Goal: Task Accomplishment & Management: Use online tool/utility

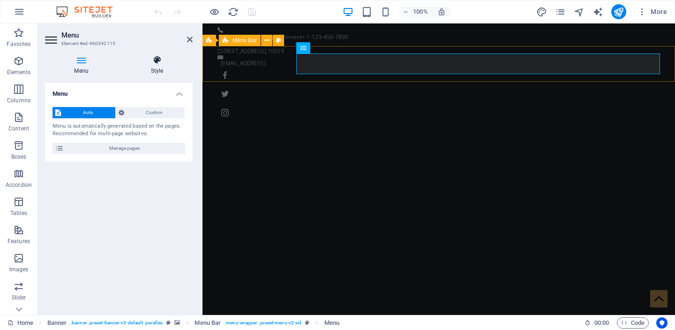
click at [165, 55] on icon at bounding box center [156, 59] width 71 height 9
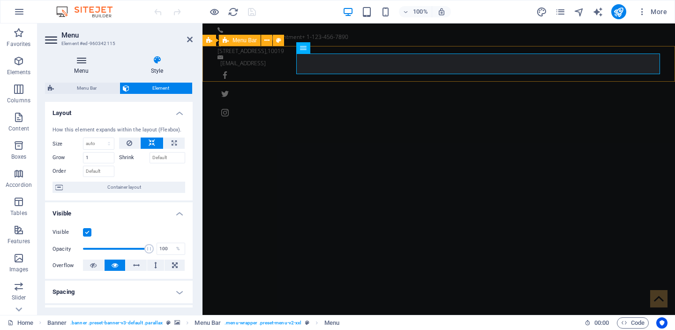
click at [93, 67] on h4 "Menu" at bounding box center [83, 65] width 76 height 20
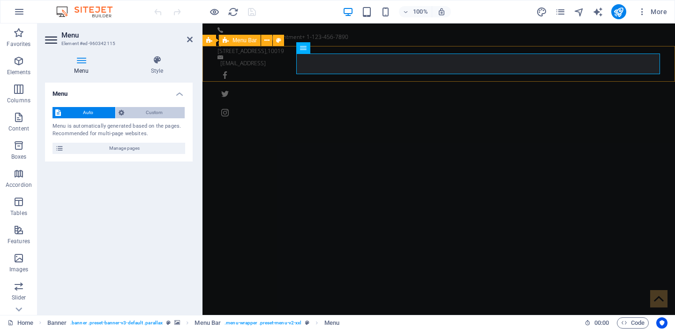
click at [135, 110] on span "Custom" at bounding box center [154, 112] width 55 height 11
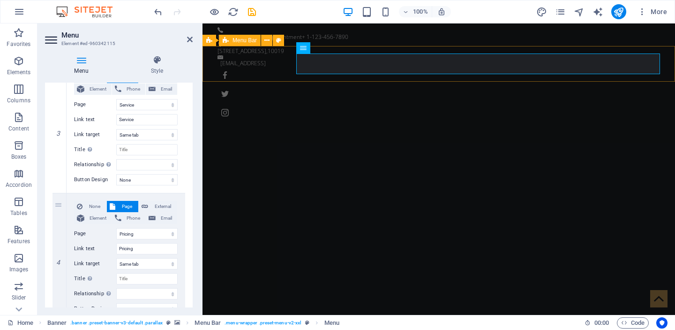
scroll to position [366, 0]
click at [645, 10] on icon "button" at bounding box center [642, 11] width 9 height 9
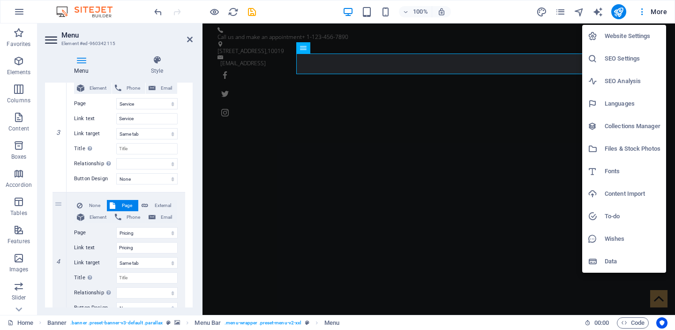
click at [564, 15] on div at bounding box center [337, 165] width 675 height 330
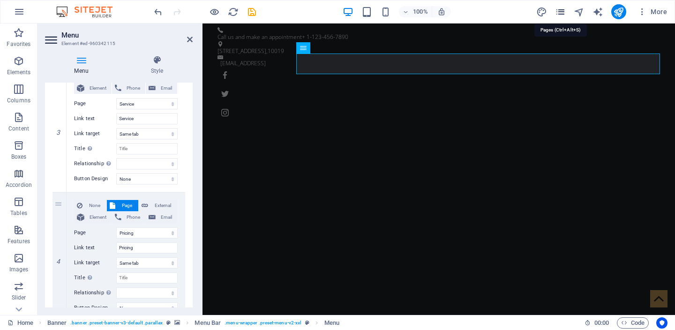
click at [561, 10] on icon "pages" at bounding box center [560, 12] width 11 height 11
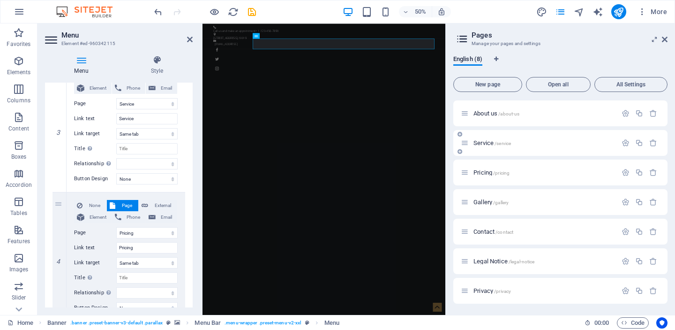
scroll to position [29, 0]
click at [499, 88] on button "New page" at bounding box center [487, 84] width 69 height 15
select select "1"
select select "2"
select select "3"
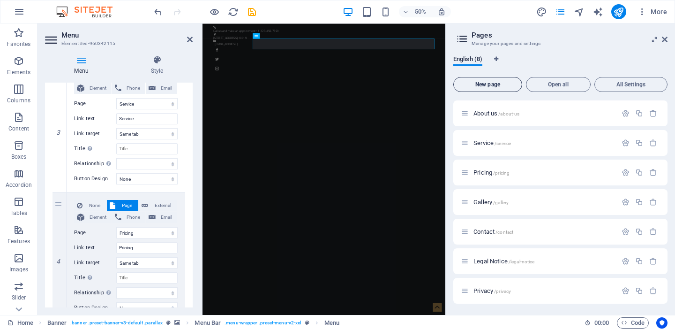
select select "4"
select select "5"
click at [499, 88] on button "New page" at bounding box center [487, 84] width 69 height 15
select select "1"
select select "2"
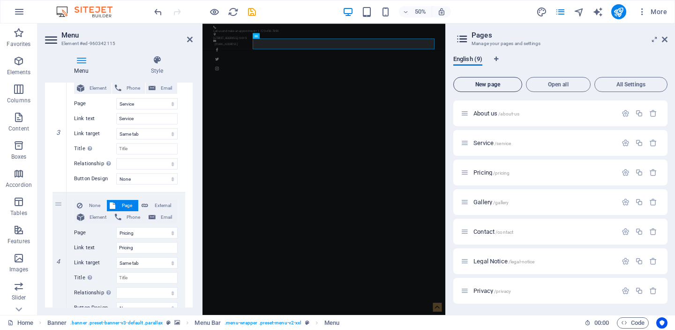
select select "3"
select select "4"
select select "5"
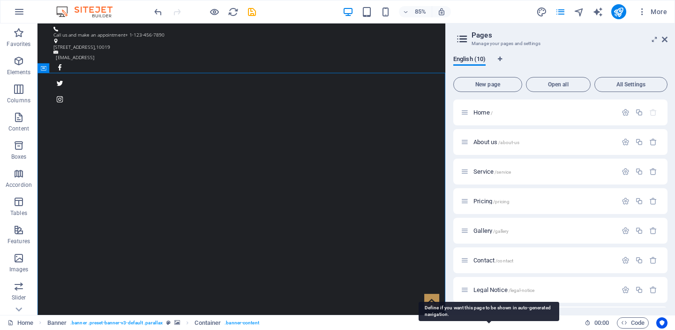
scroll to position [0, 0]
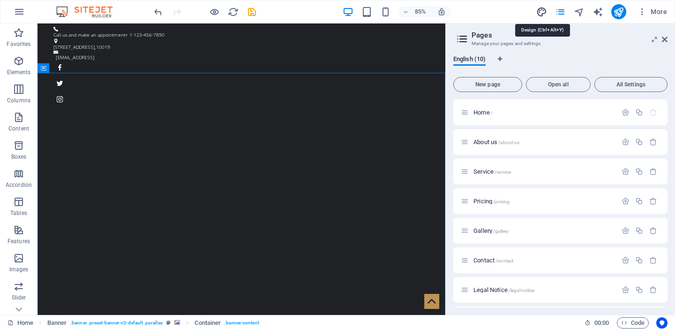
click at [540, 12] on icon "design" at bounding box center [541, 12] width 11 height 11
select select "ease-in-out"
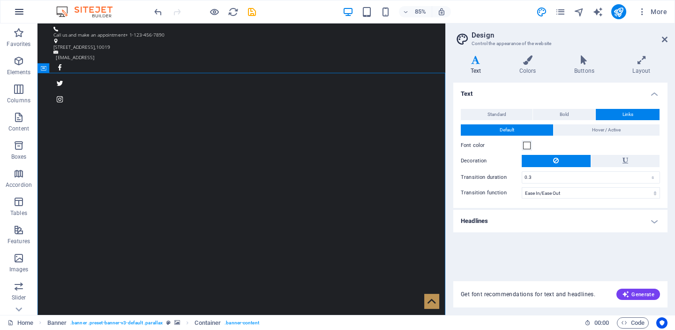
click at [17, 11] on icon "button" at bounding box center [19, 11] width 11 height 11
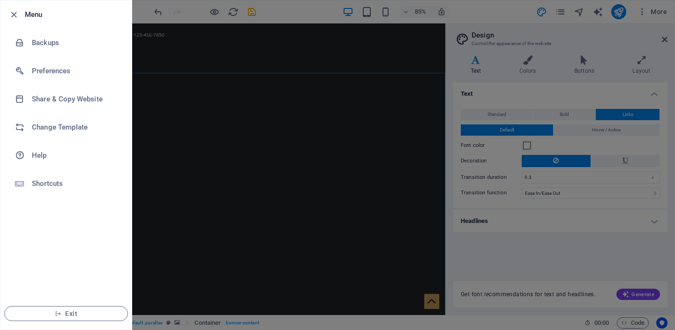
click at [229, 155] on div at bounding box center [337, 165] width 675 height 330
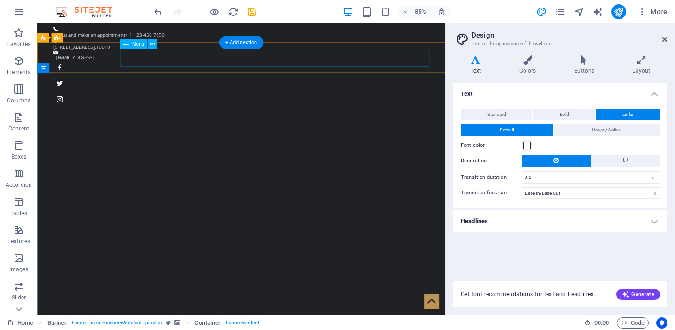
select select
select select "1"
select select
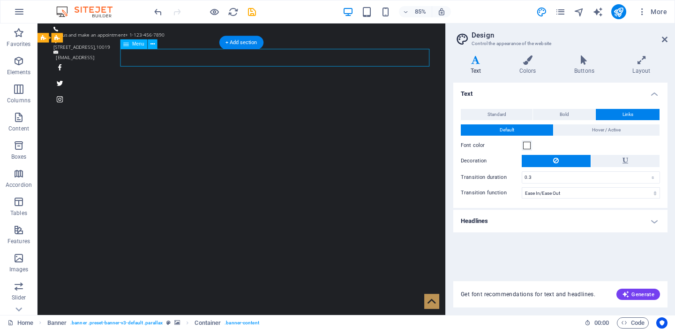
select select "2"
select select
select select "3"
select select
select select "4"
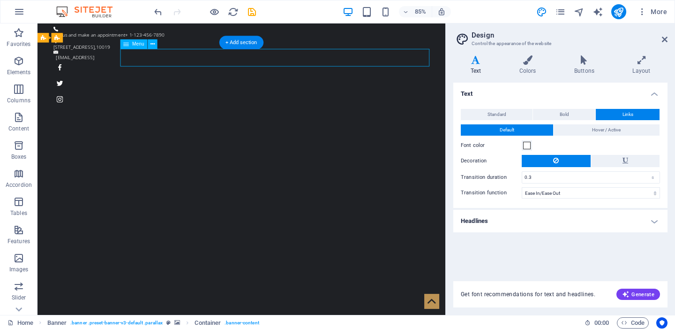
select select
select select "5"
select select
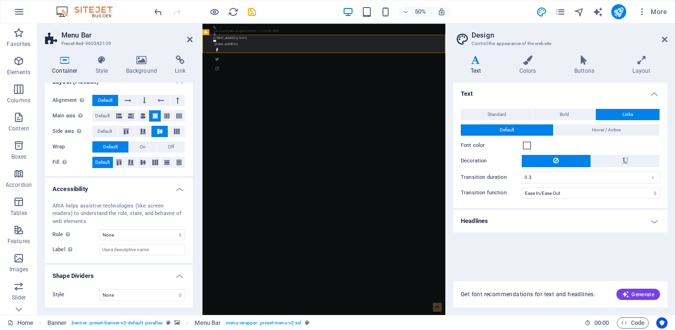
scroll to position [137, 0]
click at [101, 57] on icon at bounding box center [102, 59] width 27 height 9
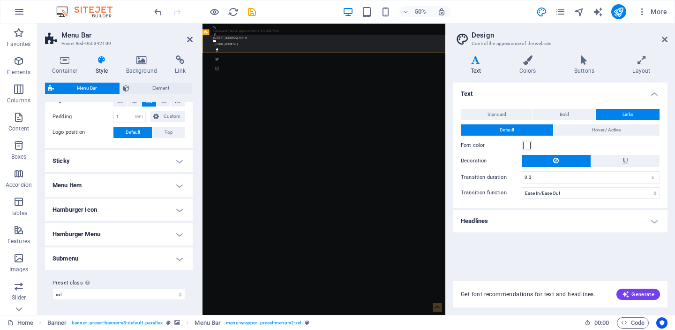
scroll to position [208, 0]
click at [107, 252] on h4 "Submenu" at bounding box center [119, 259] width 148 height 23
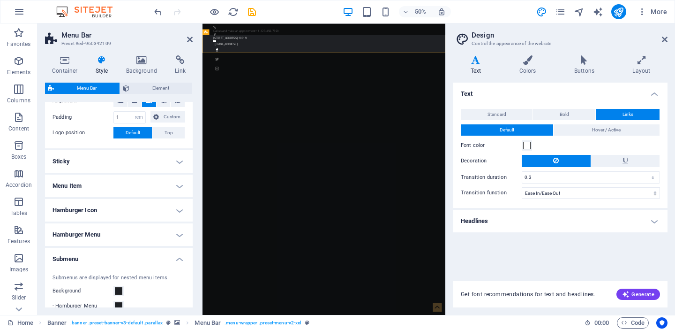
scroll to position [264, 0]
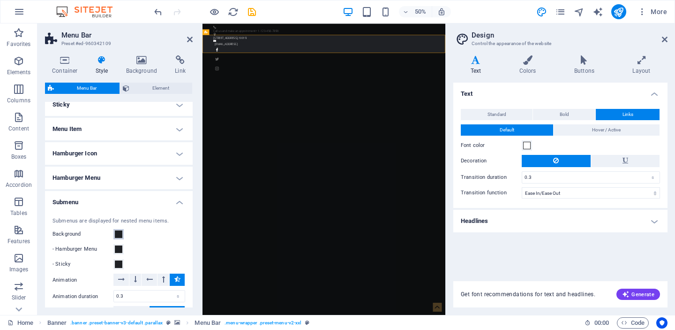
click at [118, 232] on span at bounding box center [119, 234] width 8 height 8
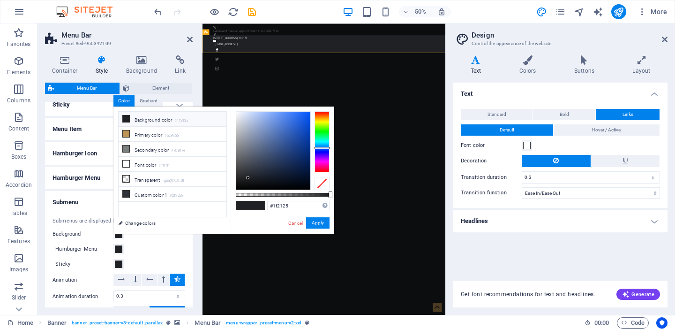
click at [150, 244] on div "- Hamburger Menu" at bounding box center [119, 248] width 133 height 11
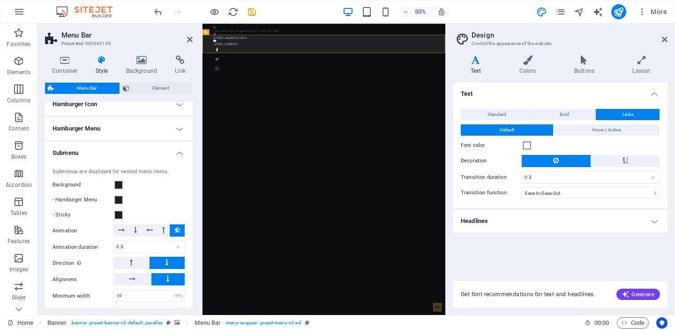
scroll to position [308, 0]
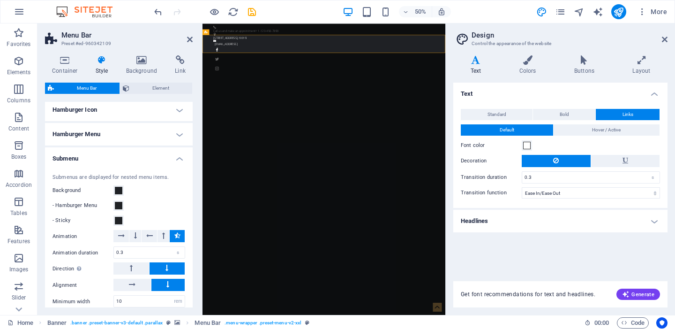
click at [127, 129] on h4 "Hamburger Menu" at bounding box center [119, 134] width 148 height 23
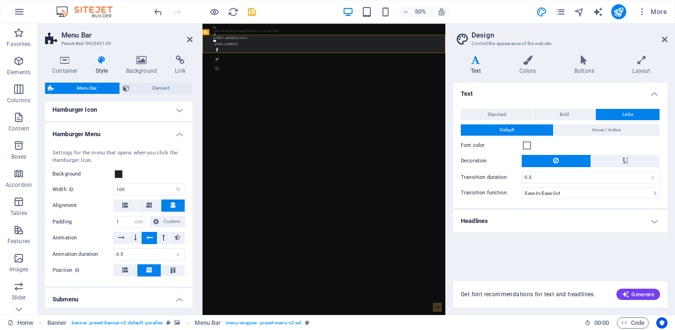
click at [132, 108] on h4 "Hamburger Icon" at bounding box center [119, 109] width 148 height 23
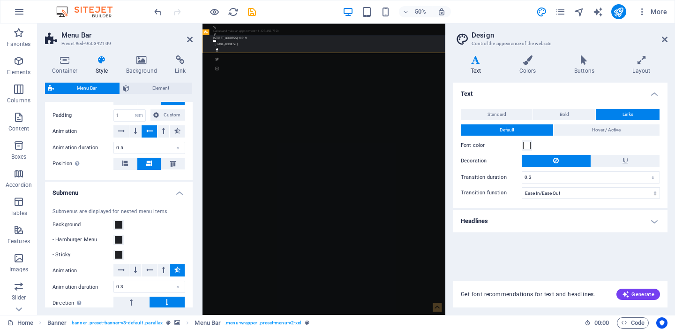
scroll to position [617, 0]
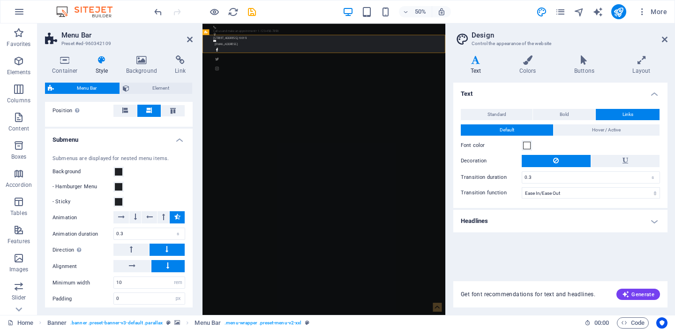
click at [176, 215] on icon at bounding box center [177, 216] width 6 height 11
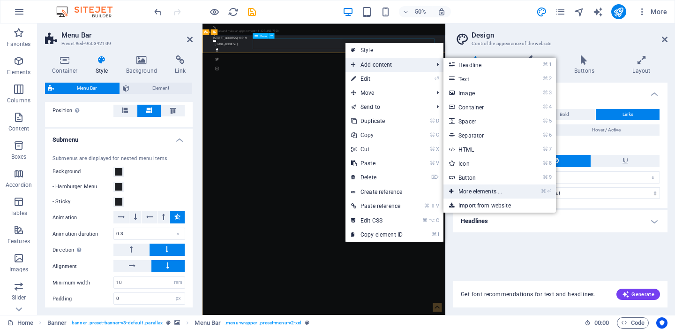
click at [500, 188] on link "⌘ ⏎ More elements ..." at bounding box center [482, 191] width 77 height 14
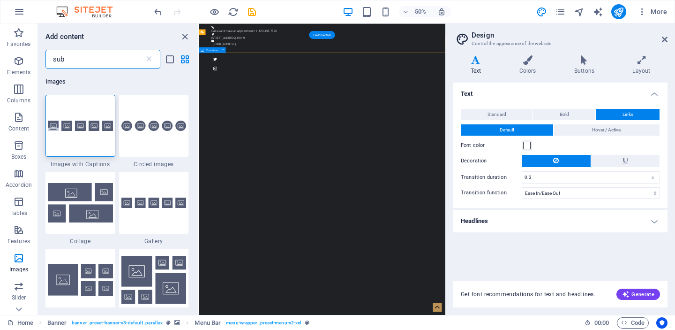
scroll to position [0, 0]
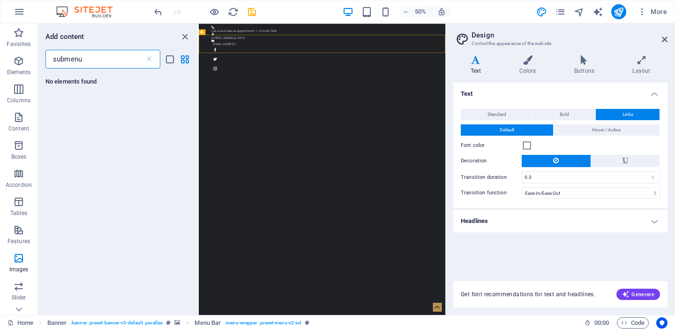
click at [66, 60] on input "submenu" at bounding box center [94, 59] width 99 height 19
type input "sub menu"
click at [149, 59] on icon at bounding box center [148, 58] width 9 height 9
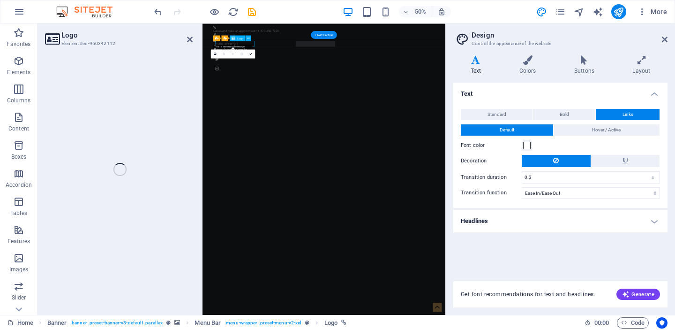
select select "px"
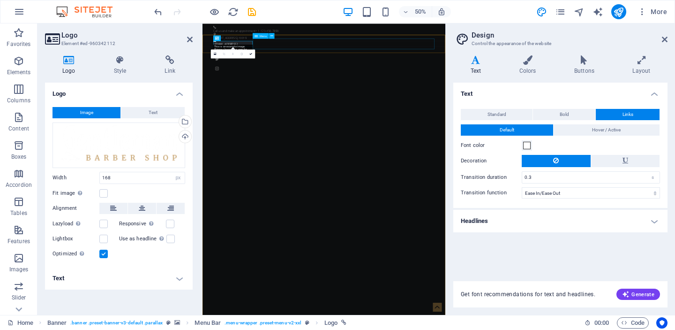
select select
select select "1"
select select
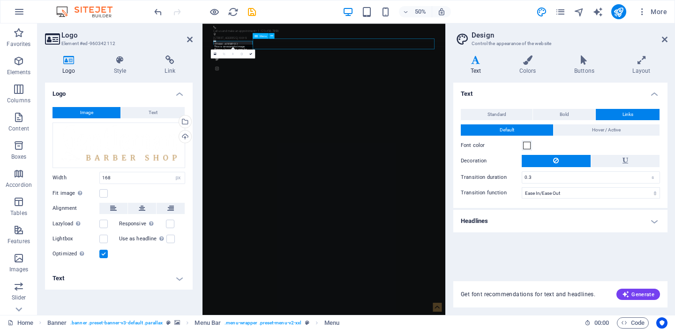
select select "2"
select select
select select "3"
select select
select select "4"
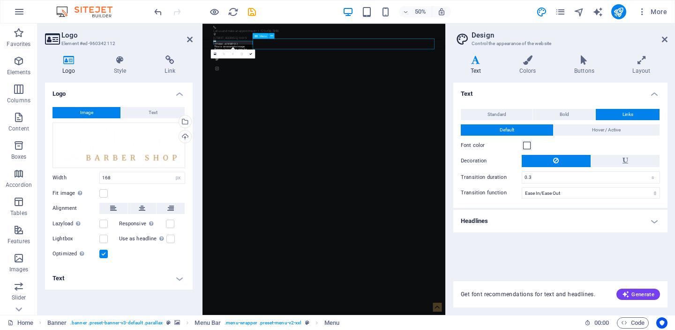
select select
select select "5"
select select
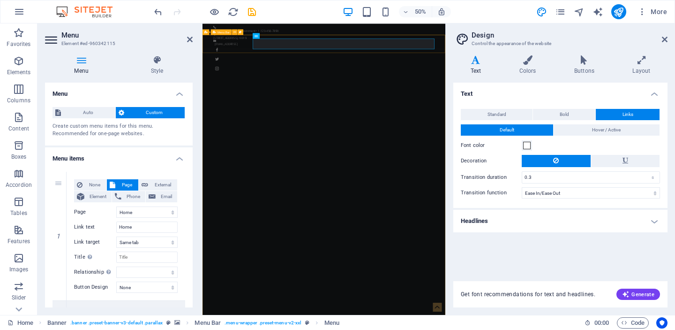
select select "rem"
select select "%"
select select "rem"
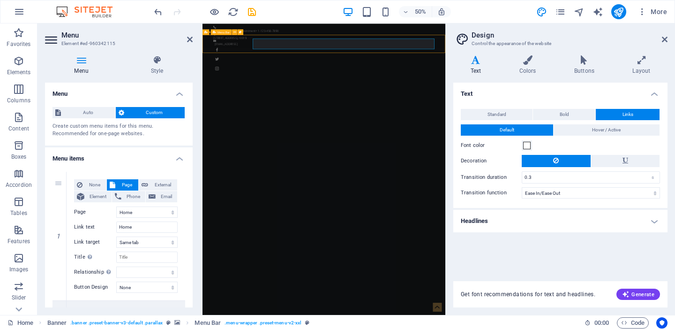
select select "rem"
select select "px"
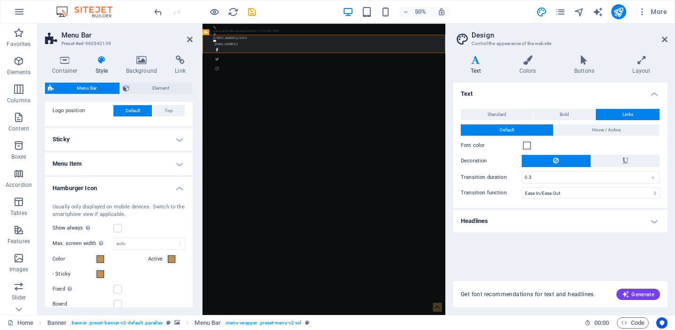
scroll to position [232, 0]
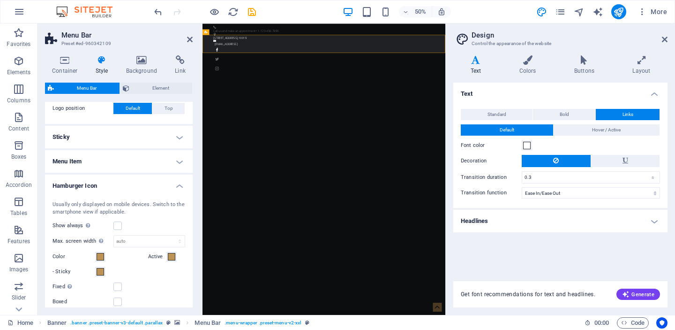
click at [128, 166] on h4 "Menu Item" at bounding box center [119, 161] width 148 height 23
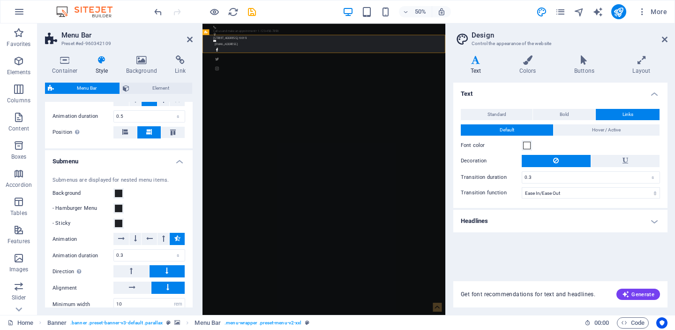
scroll to position [862, 0]
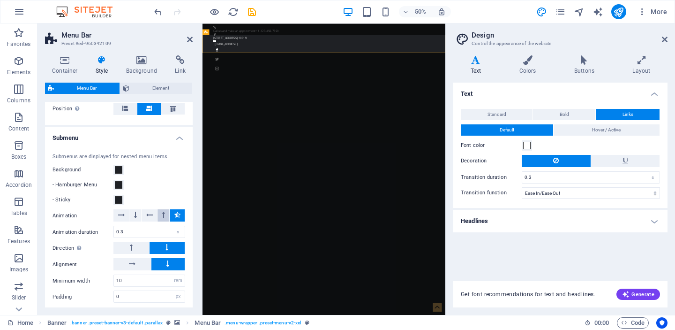
click at [162, 212] on icon at bounding box center [163, 214] width 3 height 11
click at [174, 213] on icon at bounding box center [177, 214] width 6 height 11
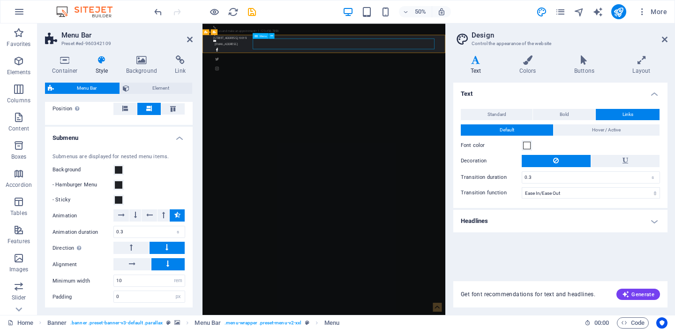
select select
select select "1"
select select
select select "2"
select select
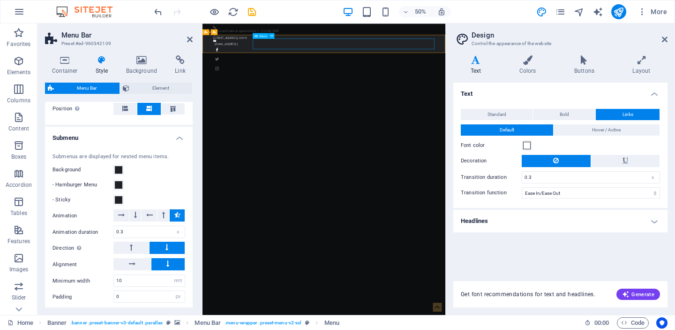
select select "3"
select select
select select "4"
select select
select select "5"
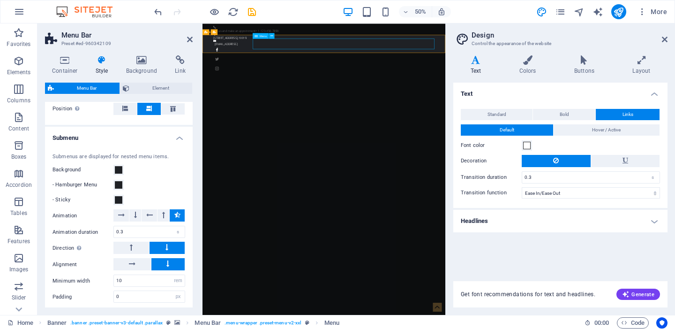
select select
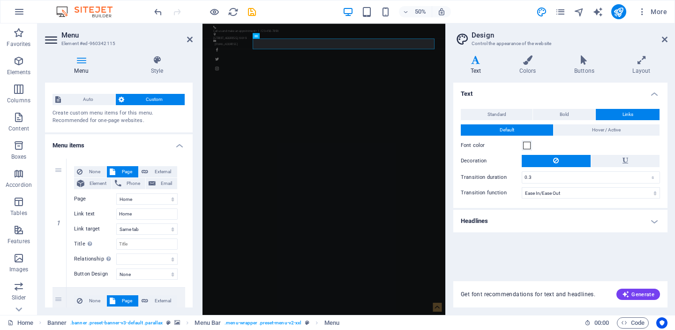
scroll to position [15, 0]
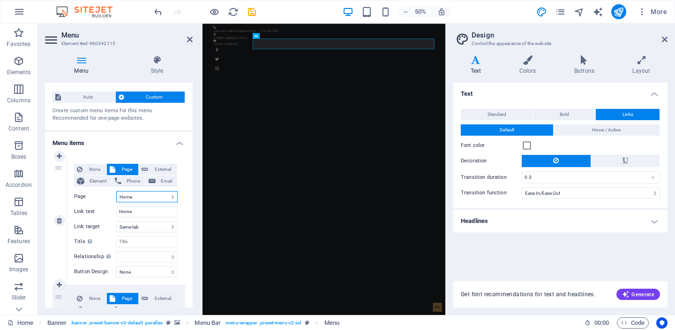
click at [150, 191] on select "Home About us Service Pricing Gallery Contact Legal Notice Privacy New page New…" at bounding box center [146, 196] width 61 height 11
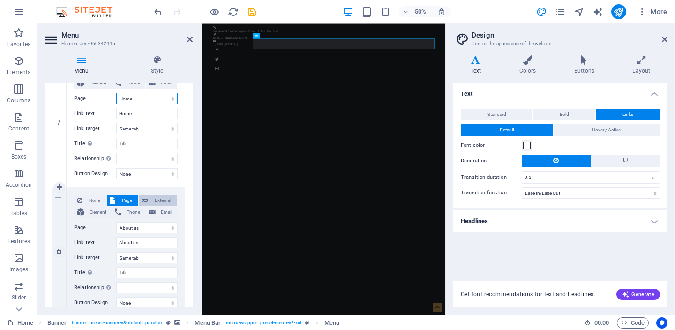
scroll to position [118, 0]
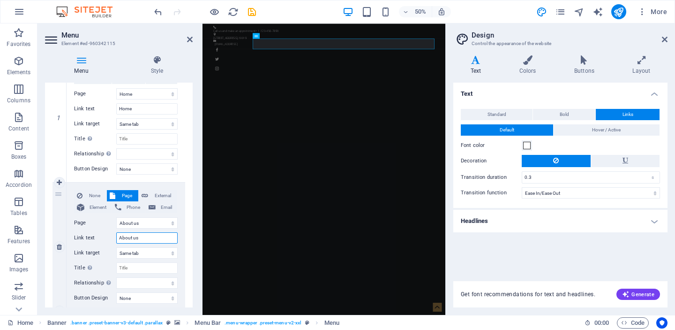
click at [146, 238] on input "About us" at bounding box center [146, 237] width 61 height 11
drag, startPoint x: 146, startPoint y: 238, endPoint x: 114, endPoint y: 234, distance: 31.7
click at [114, 234] on div "Link text About us" at bounding box center [126, 237] width 104 height 11
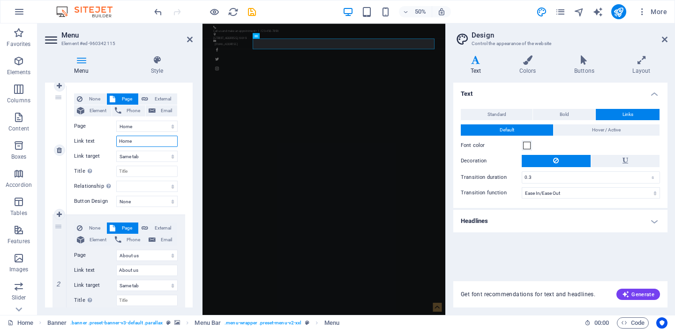
drag, startPoint x: 142, startPoint y: 138, endPoint x: 96, endPoint y: 137, distance: 46.0
click at [96, 137] on div "Link text Home" at bounding box center [126, 141] width 104 height 11
type input "Au"
select select
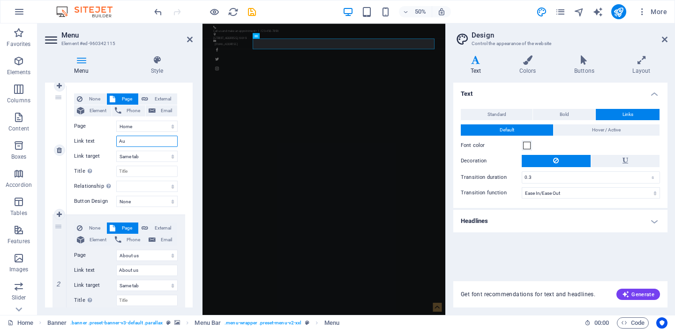
select select
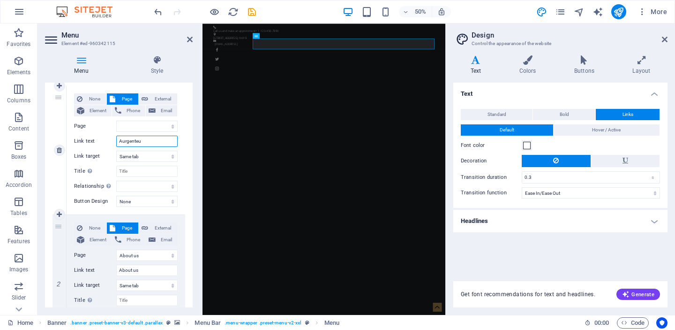
type input "Aurgenteus"
select select
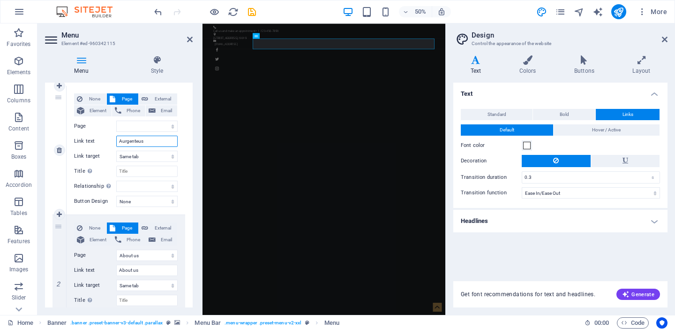
select select
type input "Aurgenteus"
drag, startPoint x: 142, startPoint y: 269, endPoint x: 124, endPoint y: 266, distance: 18.5
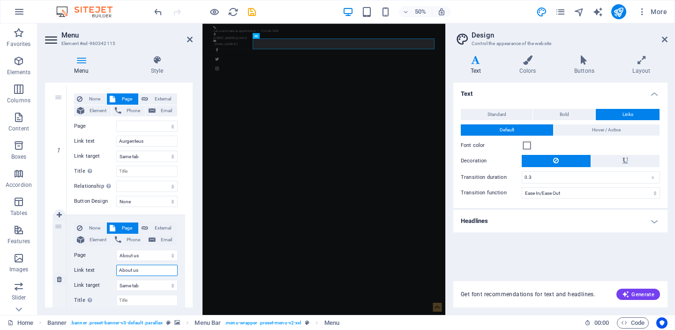
click at [124, 266] on input "About us" at bounding box center [146, 269] width 61 height 11
type input "Build"
select select
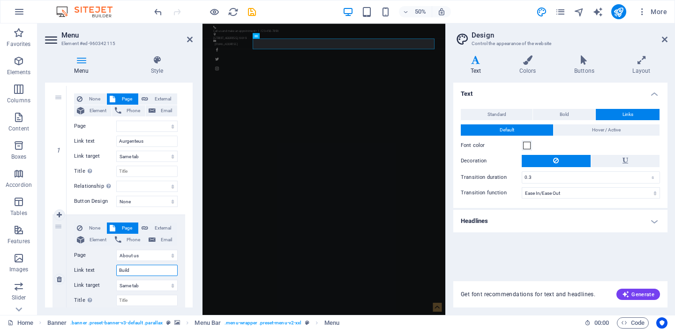
select select
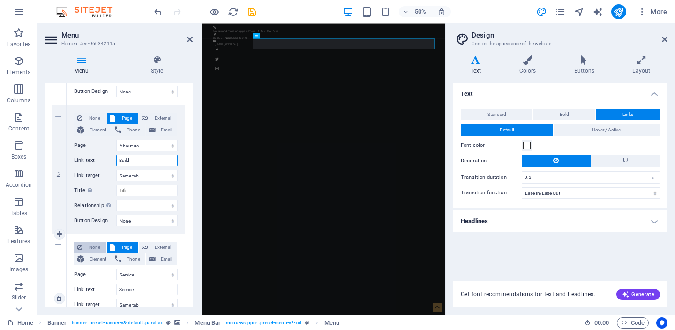
scroll to position [215, 0]
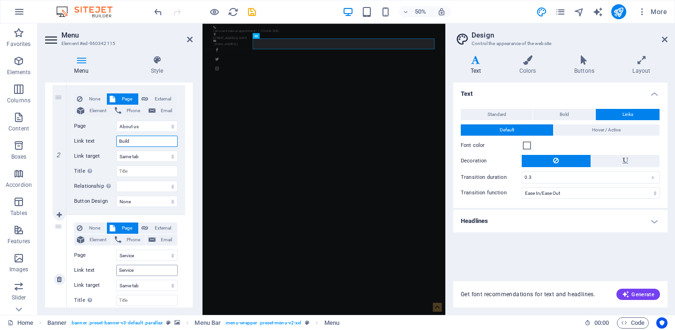
type input "Build"
drag, startPoint x: 145, startPoint y: 271, endPoint x: 91, endPoint y: 264, distance: 54.4
click at [92, 264] on div "Link text Service" at bounding box center [126, 269] width 104 height 11
type input "Clear"
select select
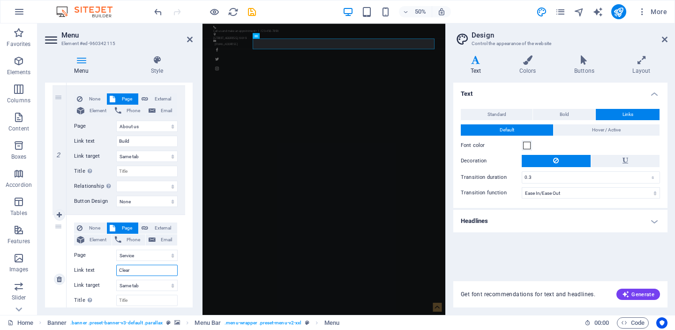
select select
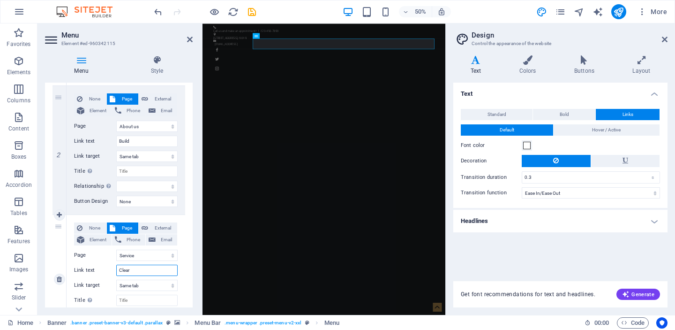
select select
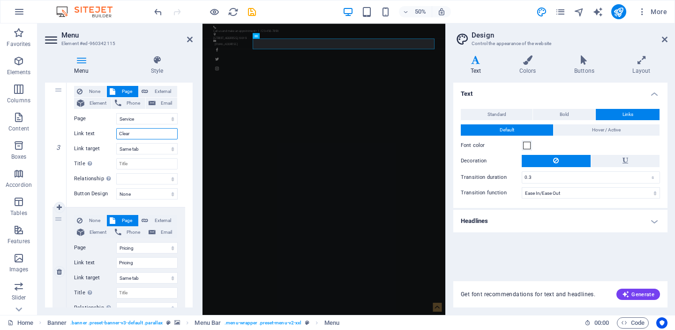
scroll to position [380, 0]
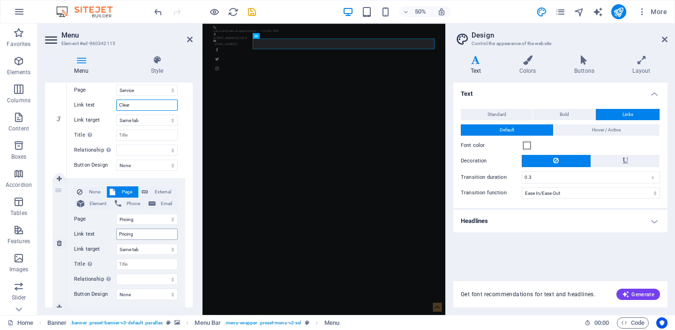
type input "Clear"
drag, startPoint x: 144, startPoint y: 231, endPoint x: 106, endPoint y: 231, distance: 38.0
click at [106, 231] on div "Link text Pricing" at bounding box center [126, 233] width 104 height 11
type input "Drink"
select select
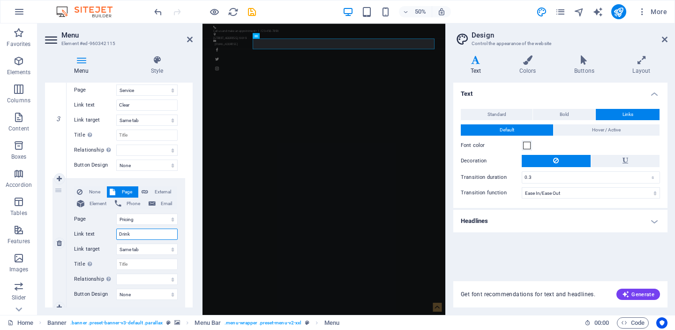
select select
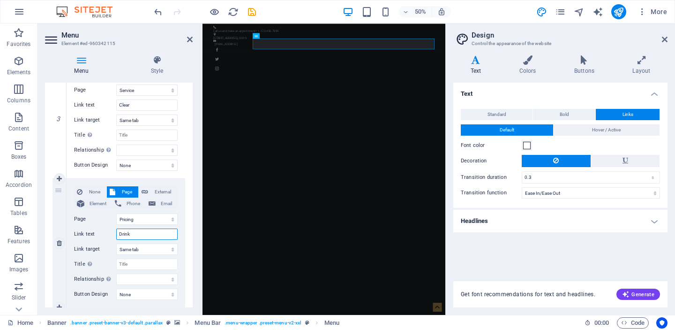
select select
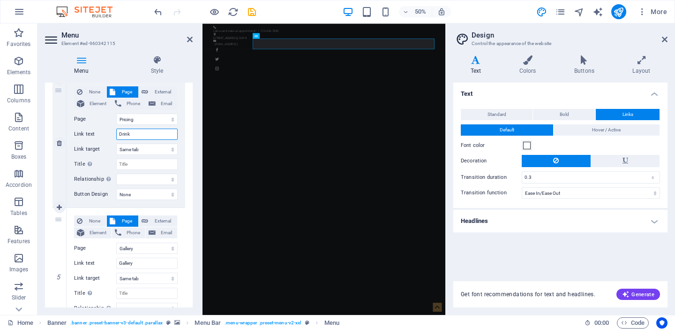
scroll to position [489, 0]
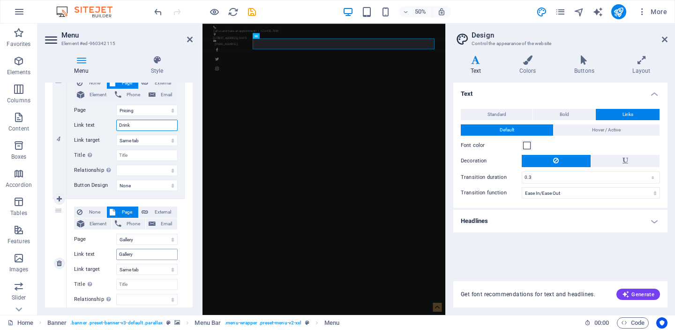
type input "Drink"
drag, startPoint x: 137, startPoint y: 251, endPoint x: 99, endPoint y: 247, distance: 37.7
click at [99, 247] on div "None Page External Element Phone Email Page Home About us Service Pricing Galle…" at bounding box center [126, 255] width 104 height 98
type input "Eat"
select select
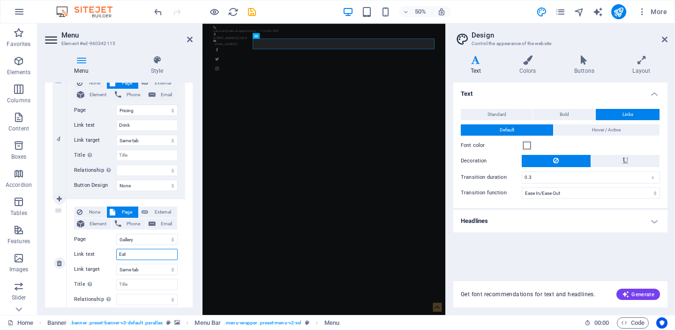
select select
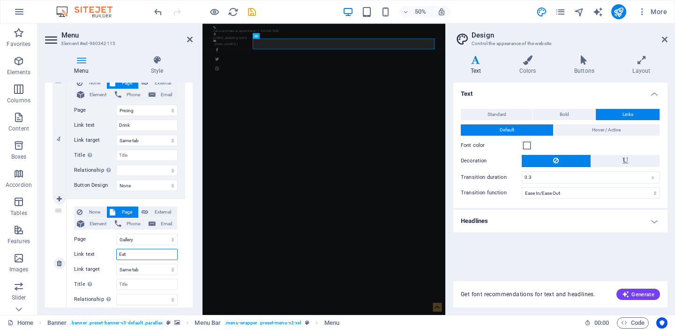
select select
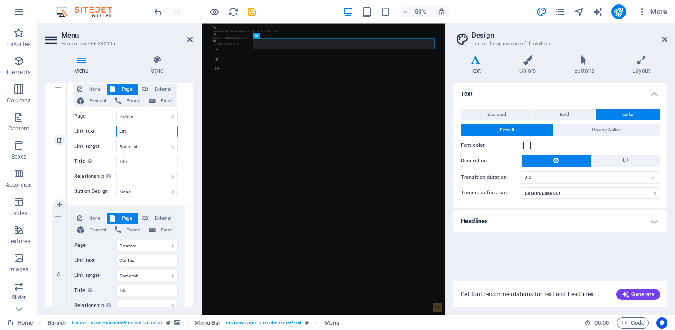
scroll to position [640, 0]
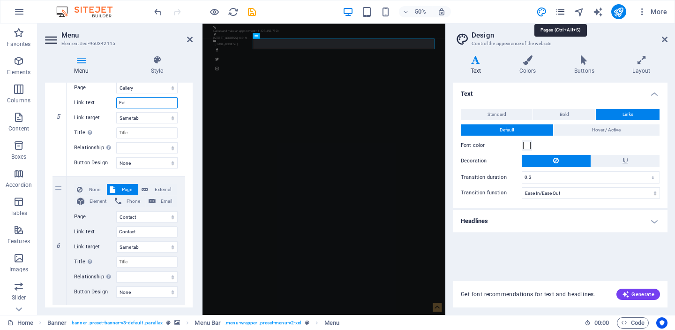
type input "Eat"
click at [561, 12] on icon "pages" at bounding box center [560, 12] width 11 height 11
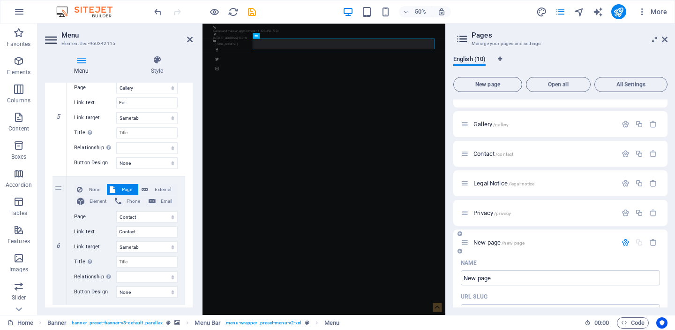
scroll to position [168, 0]
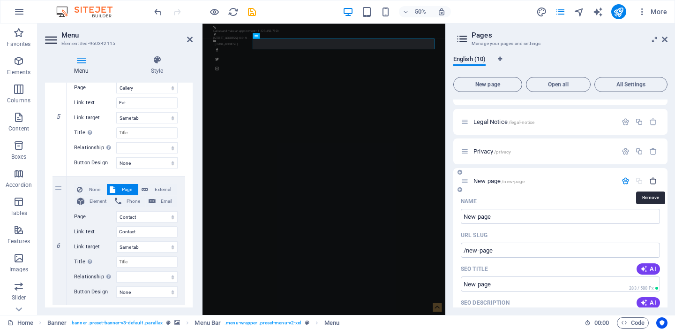
click at [654, 181] on icon "button" at bounding box center [654, 181] width 8 height 8
select select
select select "1"
select select "2"
select select "3"
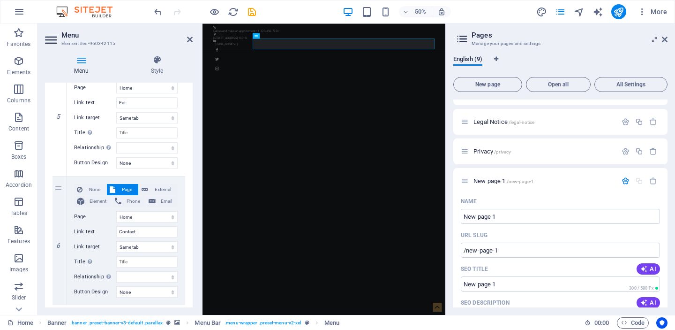
select select "4"
select select "5"
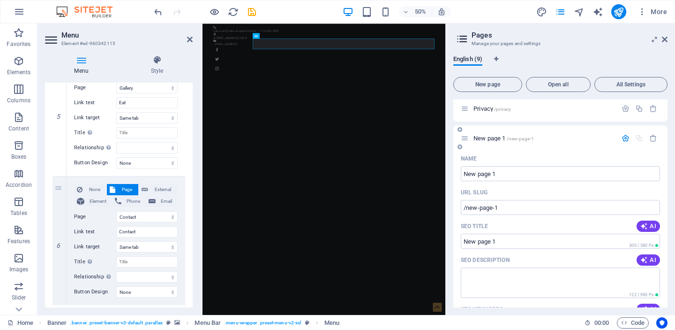
scroll to position [210, 0]
click at [651, 139] on icon "button" at bounding box center [654, 139] width 8 height 8
select select
select select "1"
select select "2"
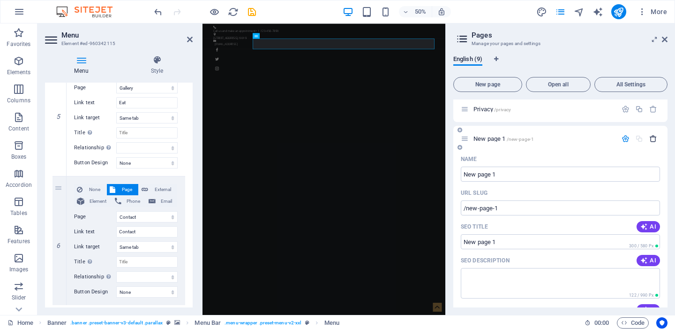
select select "3"
select select "4"
select select "5"
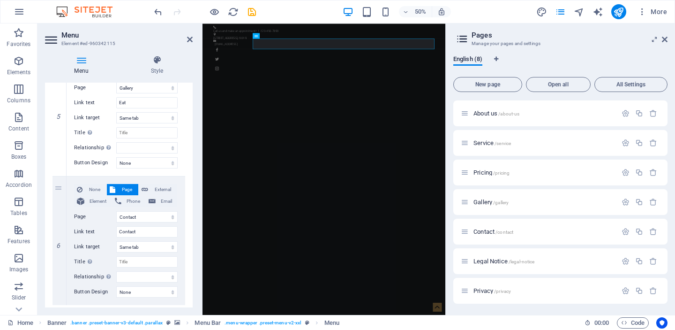
scroll to position [29, 0]
click at [652, 290] on icon "button" at bounding box center [654, 291] width 8 height 8
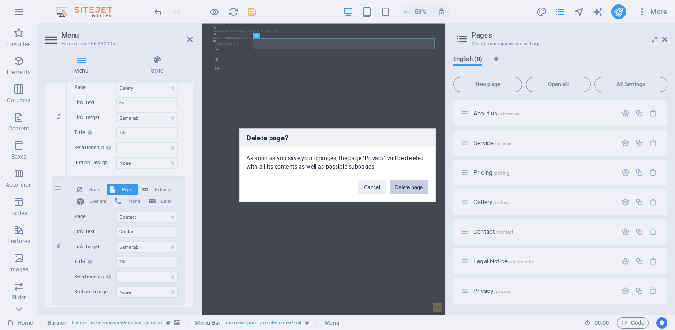
click at [407, 187] on button "Delete page" at bounding box center [409, 187] width 39 height 14
select select
select select "1"
select select "2"
select select "3"
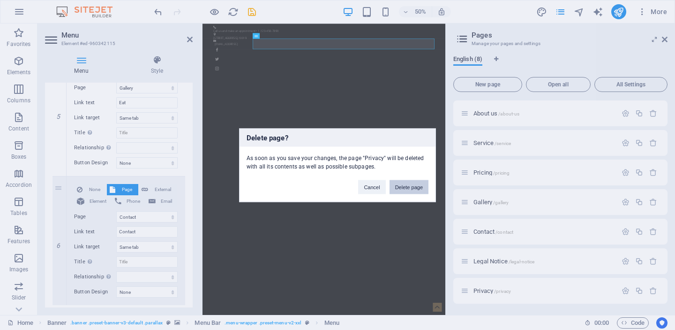
select select "4"
select select "5"
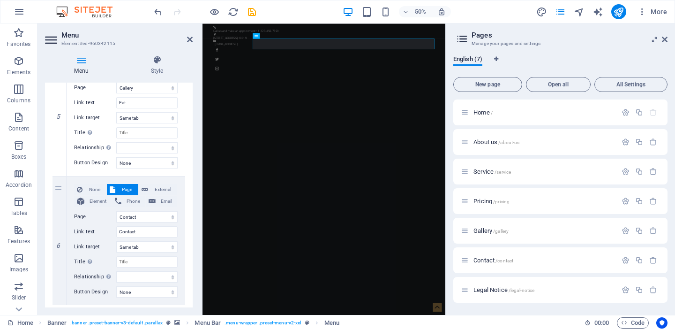
scroll to position [0, 0]
click at [651, 290] on icon "button" at bounding box center [654, 290] width 8 height 8
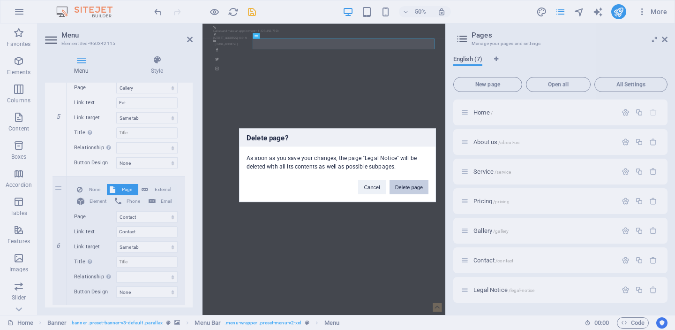
click at [417, 188] on button "Delete page" at bounding box center [409, 187] width 39 height 14
select select
select select "1"
select select "2"
select select "3"
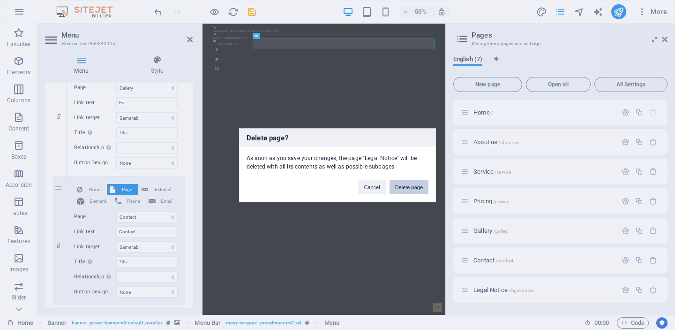
select select "4"
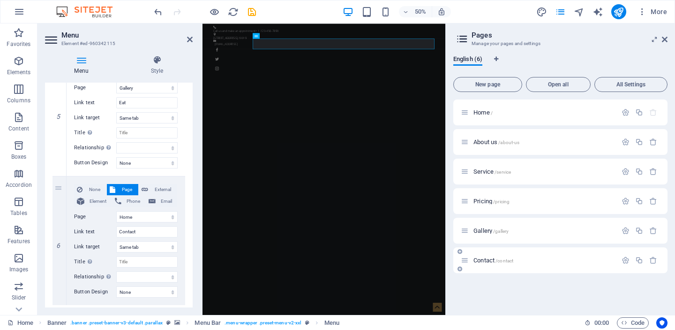
click at [500, 257] on span "Contact /contact" at bounding box center [494, 260] width 40 height 7
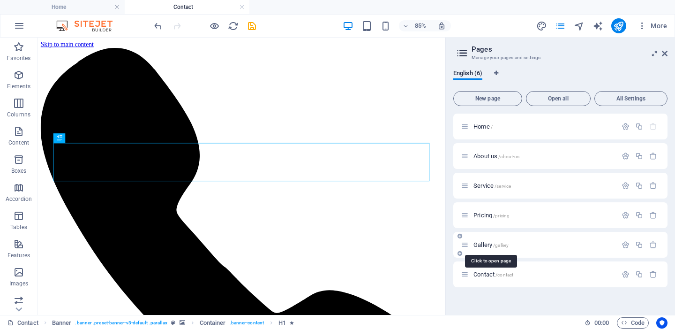
click at [499, 244] on span "/gallery" at bounding box center [500, 244] width 15 height 5
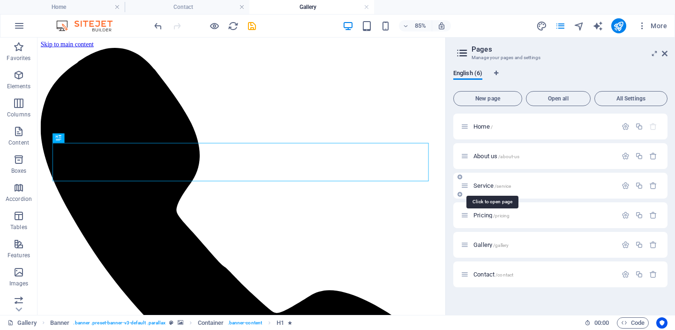
click at [502, 184] on span "/service" at bounding box center [503, 185] width 16 height 5
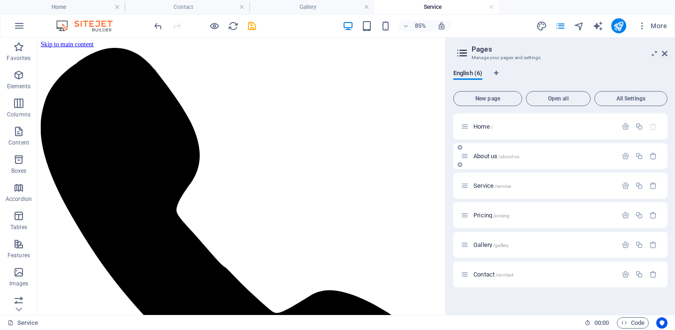
click at [508, 154] on span "/about-us" at bounding box center [509, 156] width 21 height 5
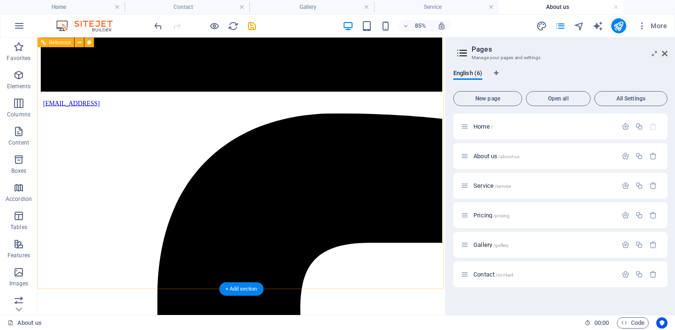
scroll to position [1481, 0]
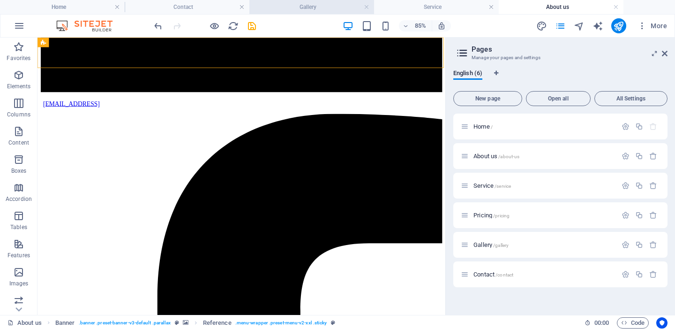
click at [317, 7] on h4 "Gallery" at bounding box center [311, 7] width 125 height 10
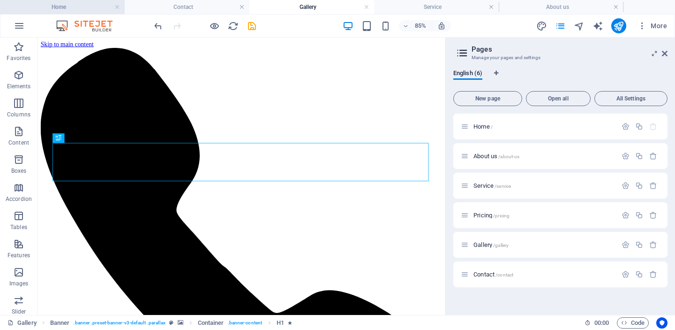
click at [83, 7] on h4 "Home" at bounding box center [62, 7] width 125 height 10
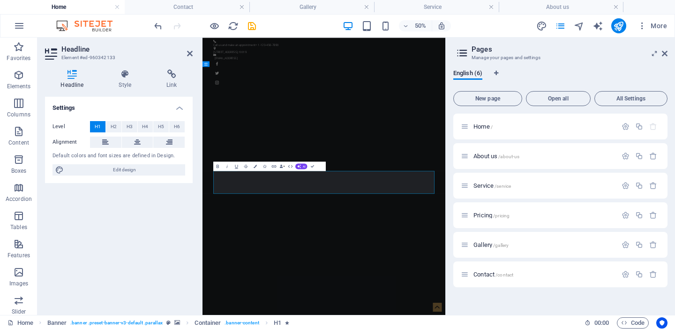
click at [172, 11] on h4 "Contact" at bounding box center [187, 7] width 125 height 10
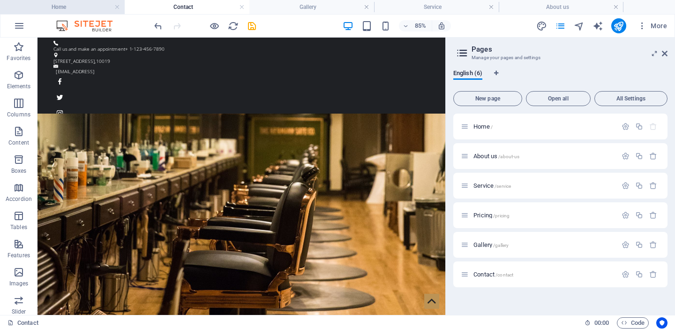
click at [88, 4] on h4 "Home" at bounding box center [62, 7] width 125 height 10
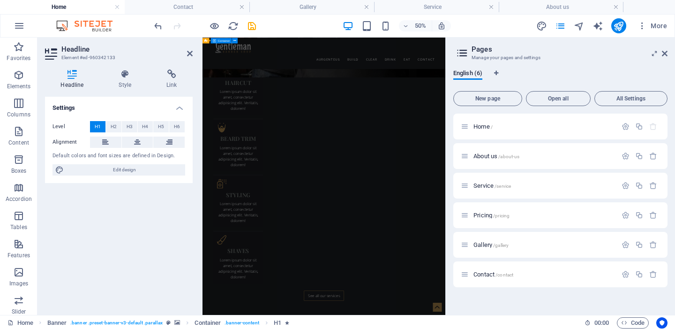
scroll to position [1948, 0]
click at [292, 7] on h4 "Gallery" at bounding box center [311, 7] width 125 height 10
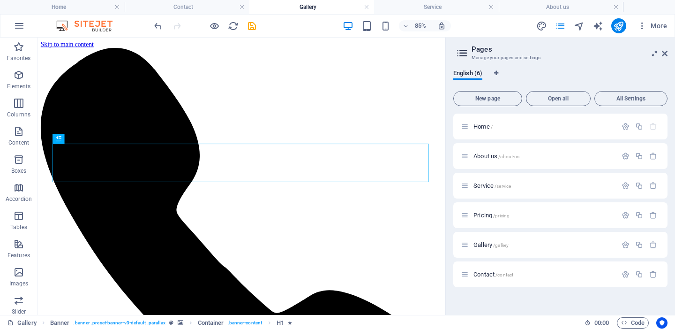
scroll to position [0, 0]
click at [420, 4] on h4 "Service" at bounding box center [436, 7] width 125 height 10
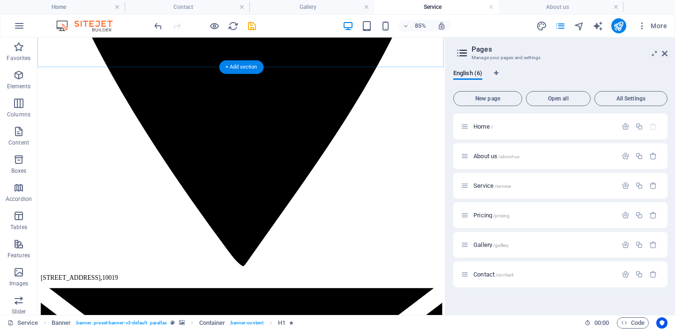
scroll to position [944, 0]
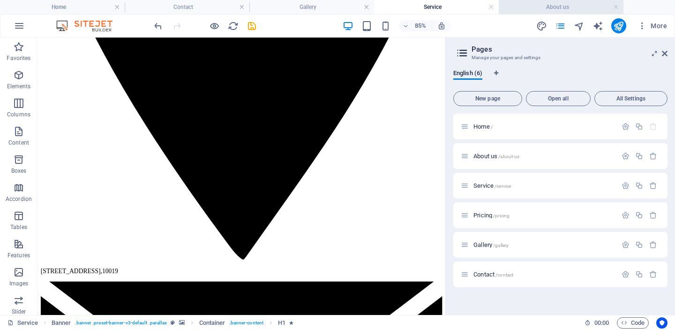
click at [557, 3] on h4 "About us" at bounding box center [561, 7] width 125 height 10
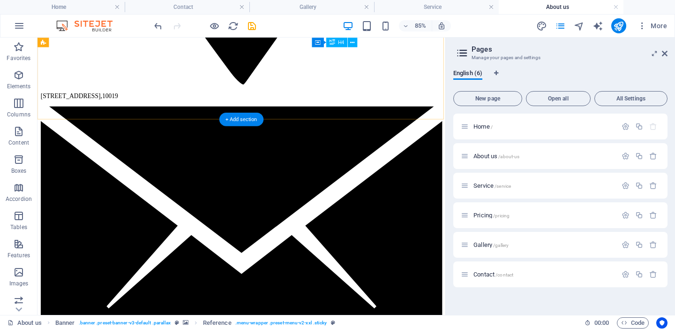
scroll to position [1269, 0]
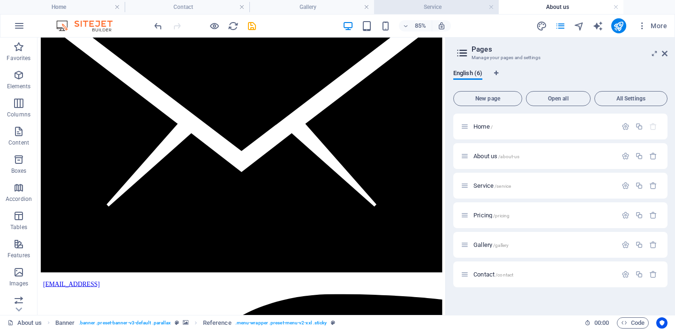
click at [453, 11] on h4 "Service" at bounding box center [436, 7] width 125 height 10
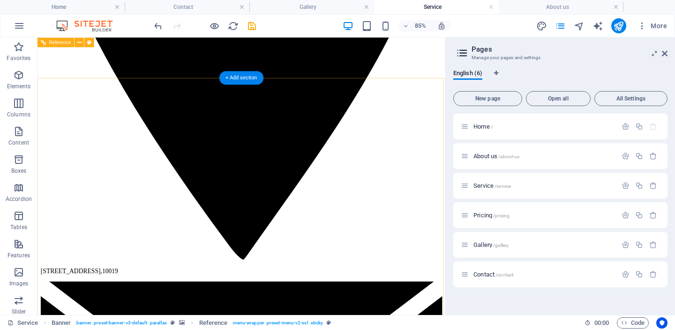
scroll to position [663, 0]
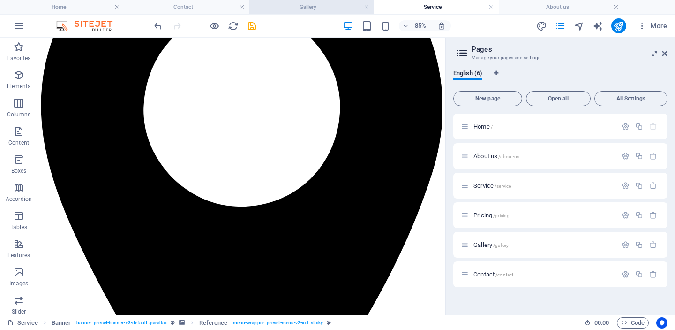
click at [313, 11] on h4 "Gallery" at bounding box center [311, 7] width 125 height 10
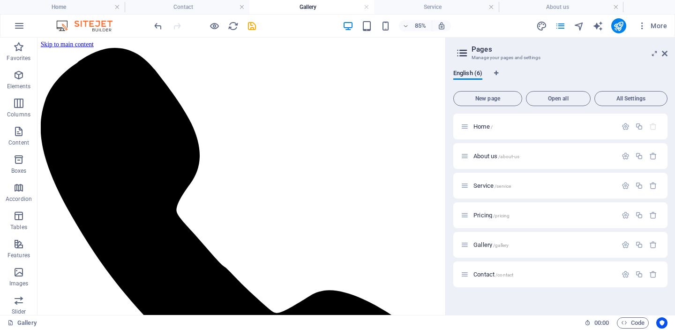
scroll to position [0, 0]
click at [65, 2] on h4 "Home" at bounding box center [62, 7] width 125 height 10
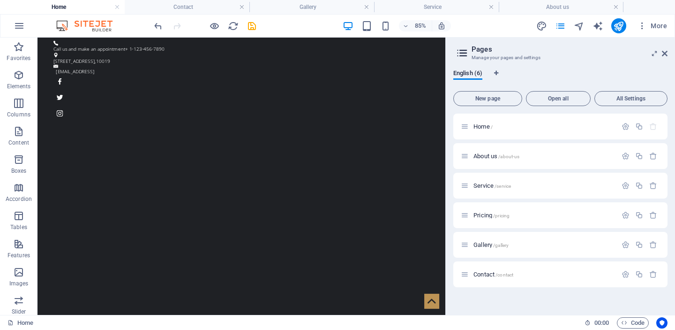
scroll to position [0, 0]
click at [651, 273] on icon "button" at bounding box center [654, 274] width 8 height 8
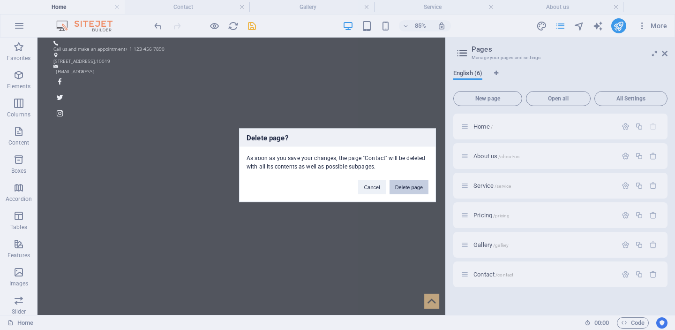
click at [418, 184] on button "Delete page" at bounding box center [409, 187] width 39 height 14
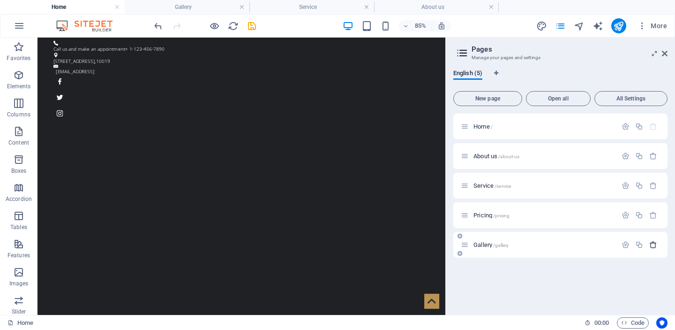
click at [650, 242] on icon "button" at bounding box center [654, 245] width 8 height 8
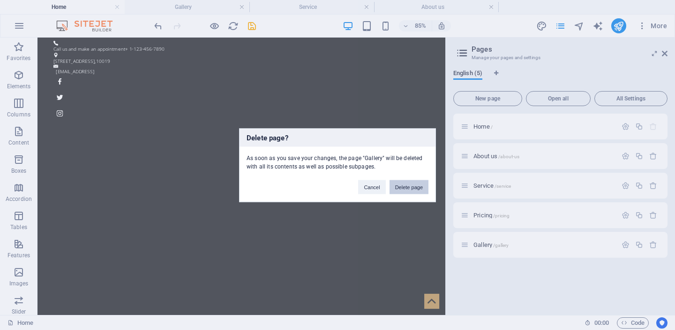
click at [410, 185] on button "Delete page" at bounding box center [409, 187] width 39 height 14
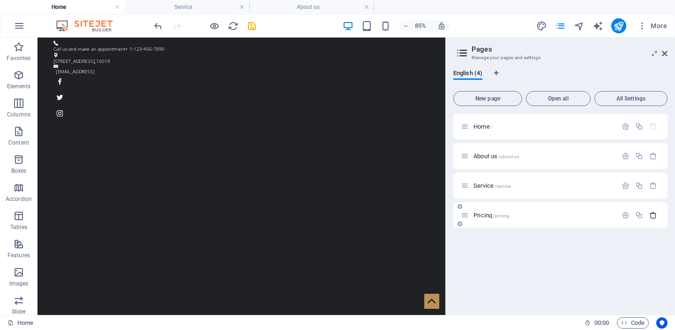
click at [652, 215] on icon "button" at bounding box center [654, 215] width 8 height 8
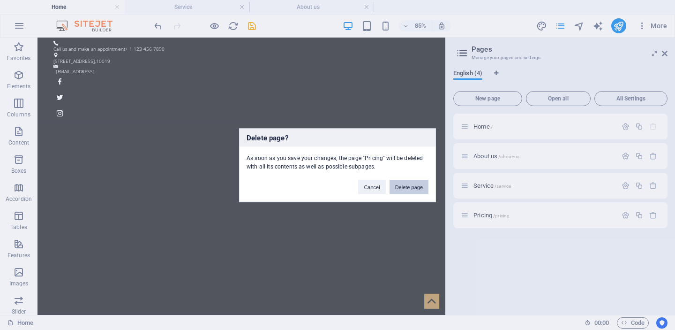
click at [411, 189] on button "Delete page" at bounding box center [409, 187] width 39 height 14
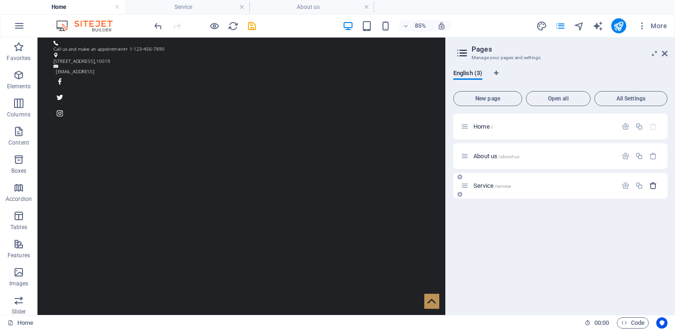
click at [655, 186] on icon "button" at bounding box center [654, 185] width 8 height 8
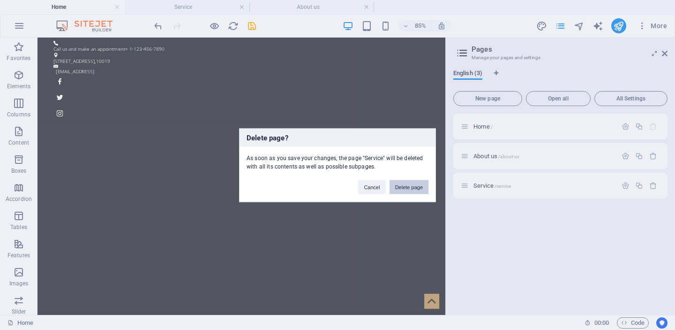
click at [411, 182] on button "Delete page" at bounding box center [409, 187] width 39 height 14
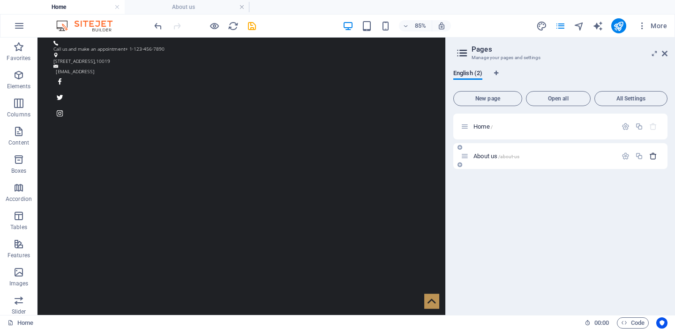
click at [652, 155] on icon "button" at bounding box center [654, 156] width 8 height 8
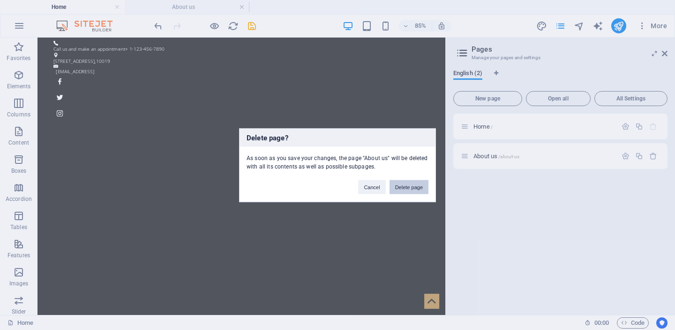
click at [413, 185] on button "Delete page" at bounding box center [409, 187] width 39 height 14
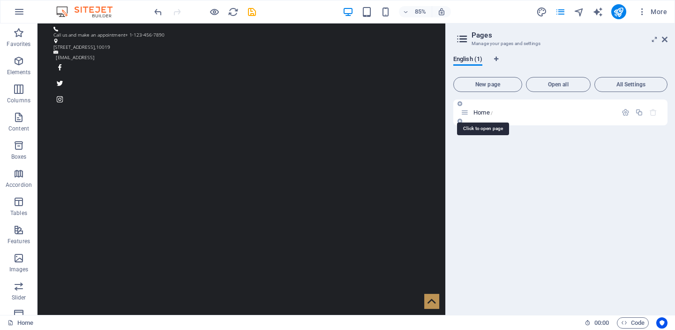
click at [489, 111] on span "Home /" at bounding box center [483, 112] width 19 height 7
click at [640, 112] on icon "button" at bounding box center [639, 112] width 8 height 8
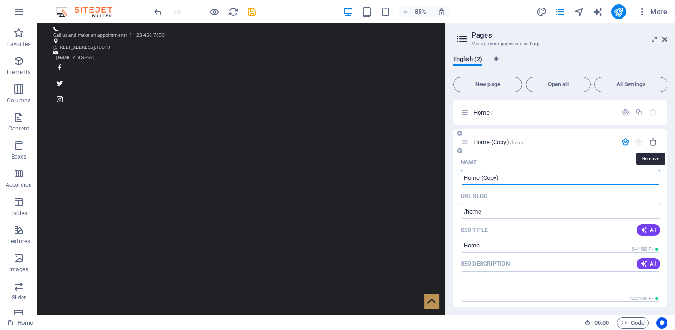
click at [651, 141] on icon "button" at bounding box center [654, 142] width 8 height 8
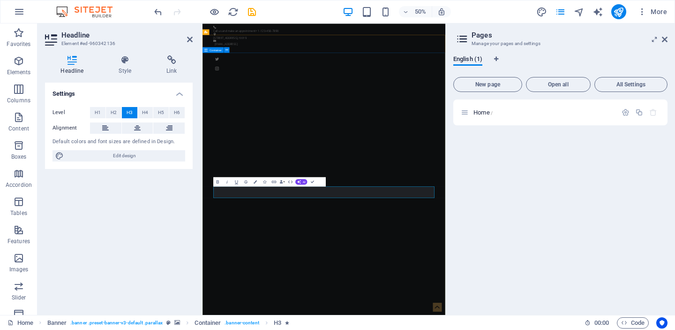
drag, startPoint x: 303, startPoint y: 358, endPoint x: 219, endPoint y: 358, distance: 83.5
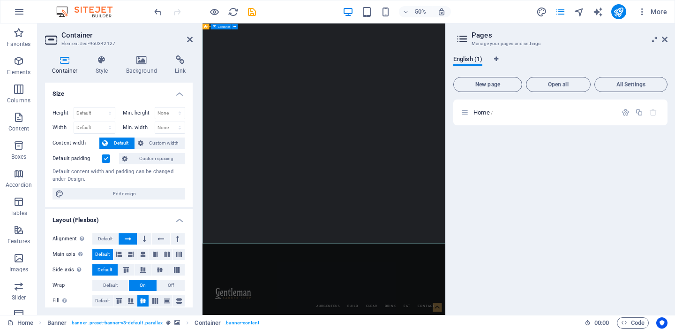
scroll to position [282, 0]
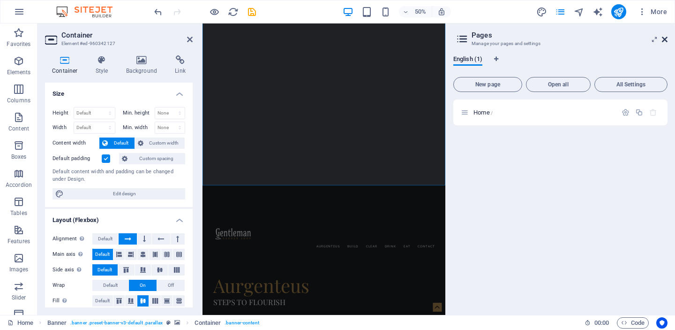
click at [666, 39] on icon at bounding box center [665, 40] width 6 height 8
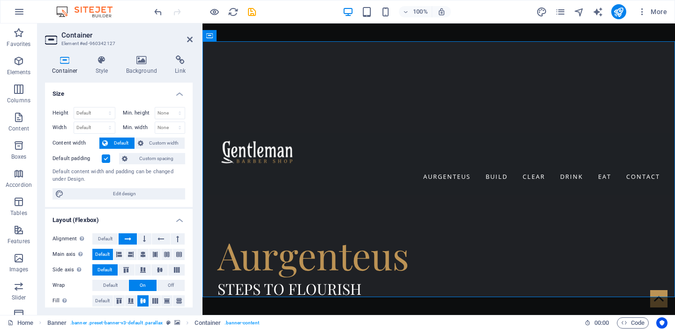
scroll to position [40, 0]
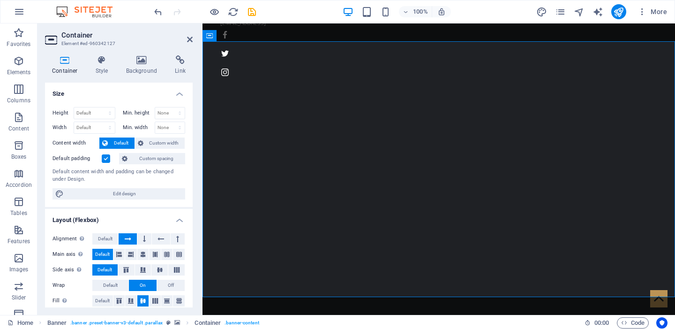
click at [186, 39] on h2 "Container" at bounding box center [126, 35] width 131 height 8
click at [190, 39] on icon at bounding box center [190, 40] width 6 height 8
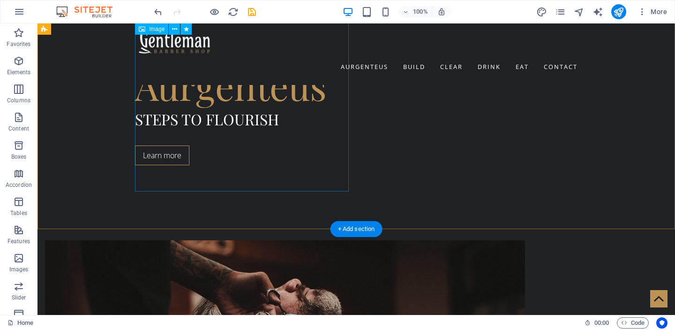
scroll to position [514, 0]
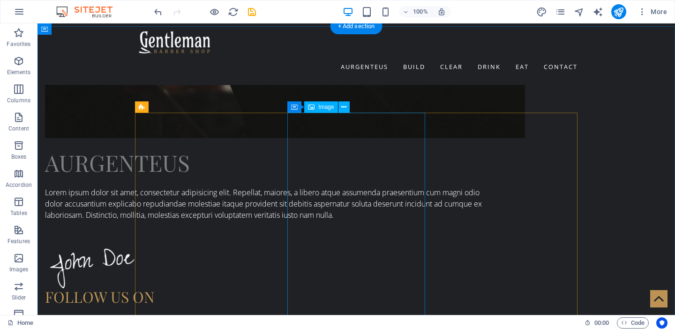
scroll to position [768, 0]
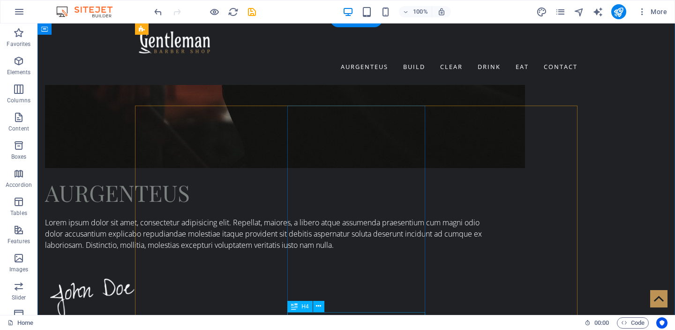
scroll to position [806, 0]
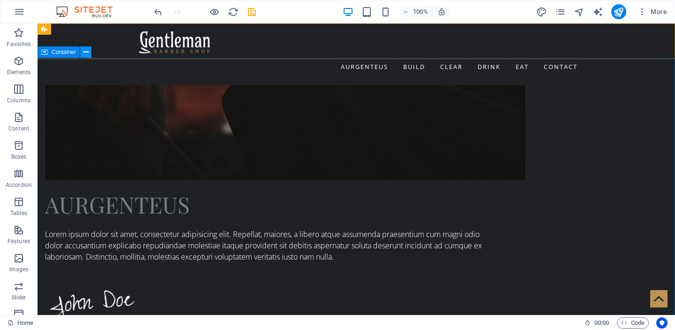
click at [87, 54] on icon at bounding box center [85, 52] width 5 height 10
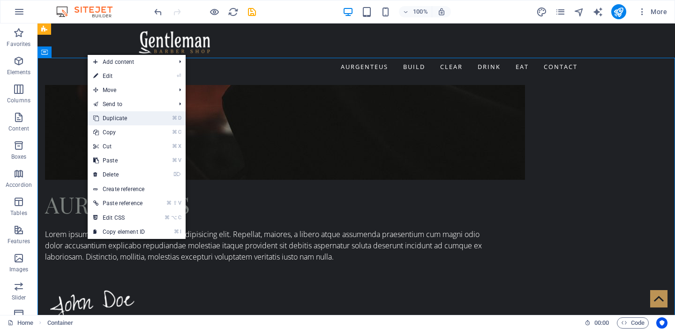
click at [120, 115] on link "⌘ D Duplicate" at bounding box center [119, 118] width 63 height 14
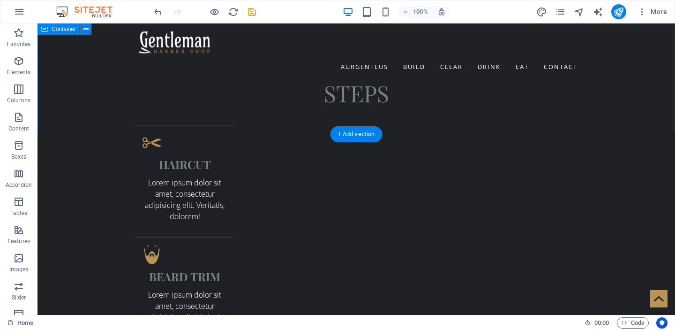
scroll to position [1611, 0]
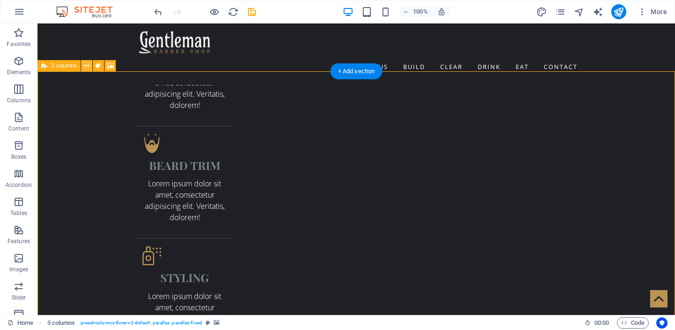
click at [84, 68] on icon at bounding box center [86, 66] width 5 height 10
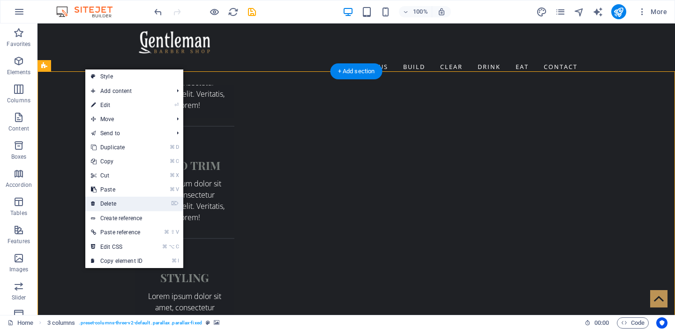
click at [126, 203] on link "⌦ Delete" at bounding box center [116, 203] width 63 height 14
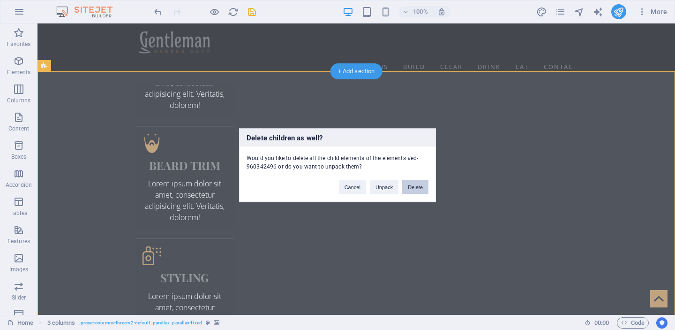
click at [414, 185] on button "Delete" at bounding box center [415, 187] width 26 height 14
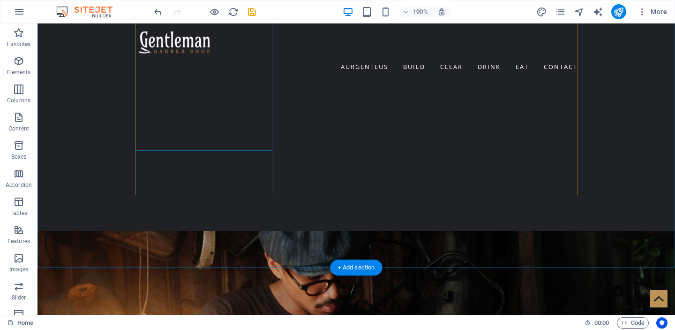
scroll to position [1204, 0]
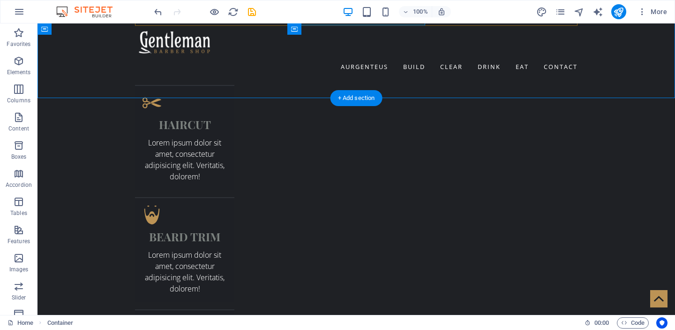
scroll to position [1585, 0]
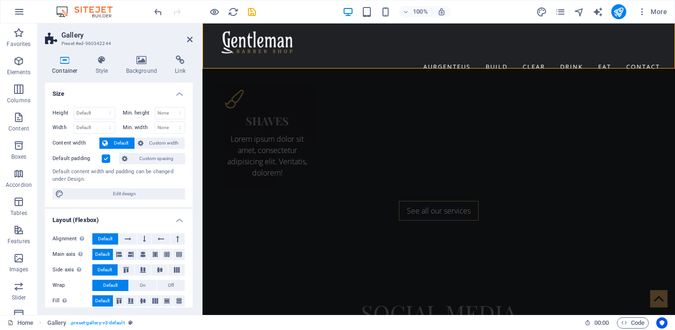
scroll to position [1851, 0]
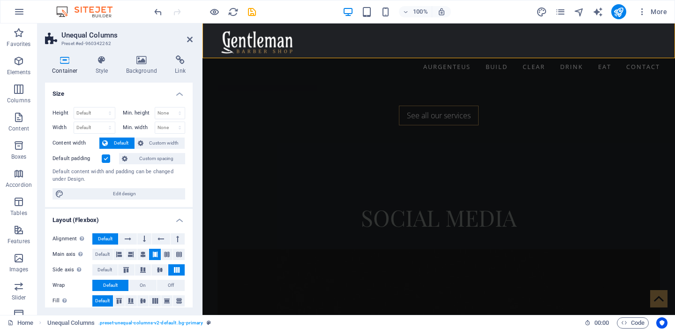
scroll to position [1983, 0]
